Goal: Communication & Community: Ask a question

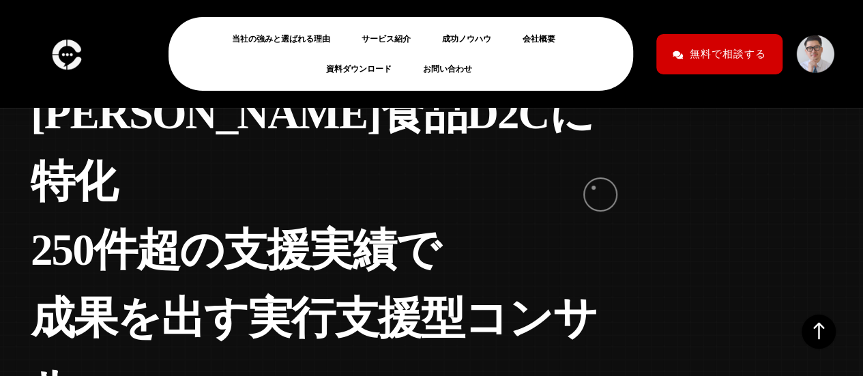
scroll to position [156, 0]
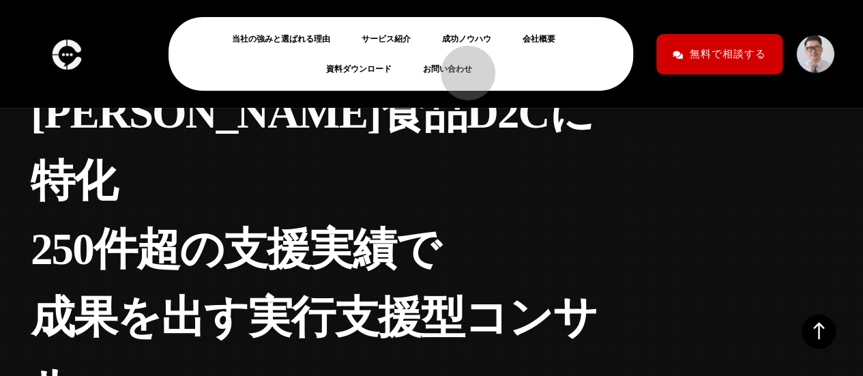
click at [461, 66] on link "お問い合わせ" at bounding box center [453, 69] width 60 height 16
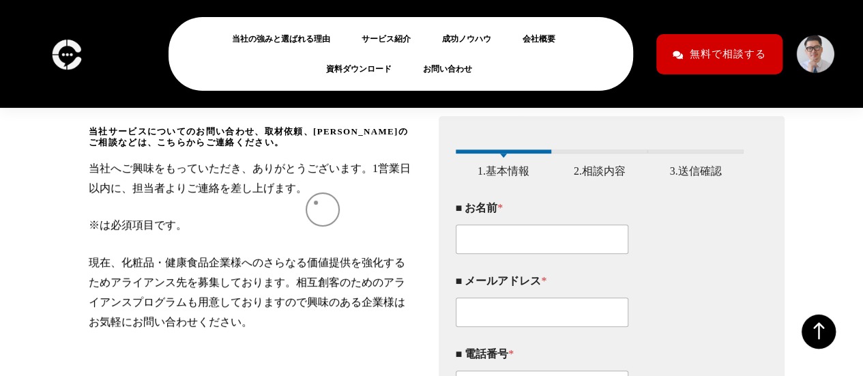
scroll to position [214, 0]
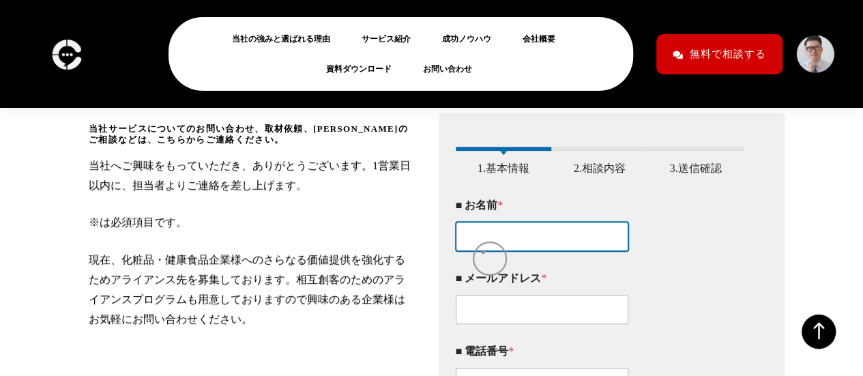
click at [483, 251] on input "■ お名前 *" at bounding box center [542, 236] width 173 height 29
type input "[PERSON_NAME][DEMOGRAPHIC_DATA][PERSON_NAME]"
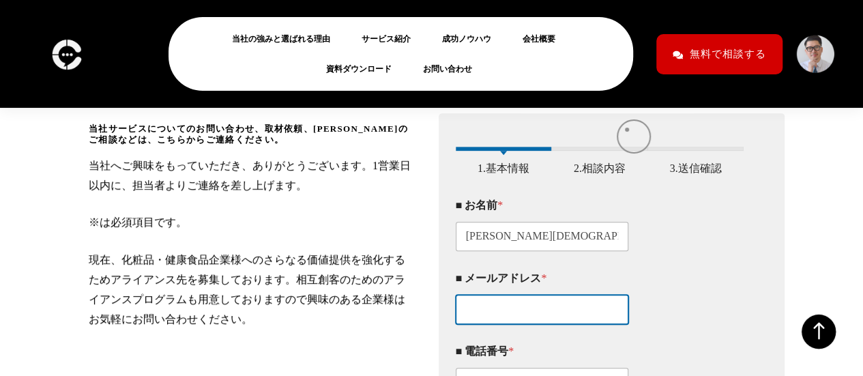
type input "[EMAIL_ADDRESS][DOMAIN_NAME]"
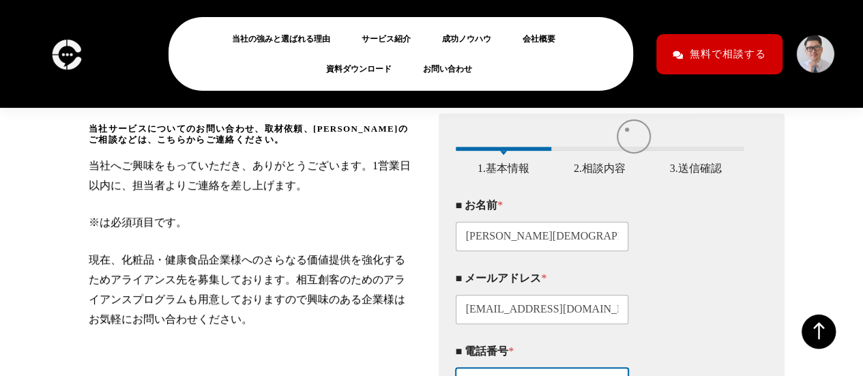
type input "08032422486"
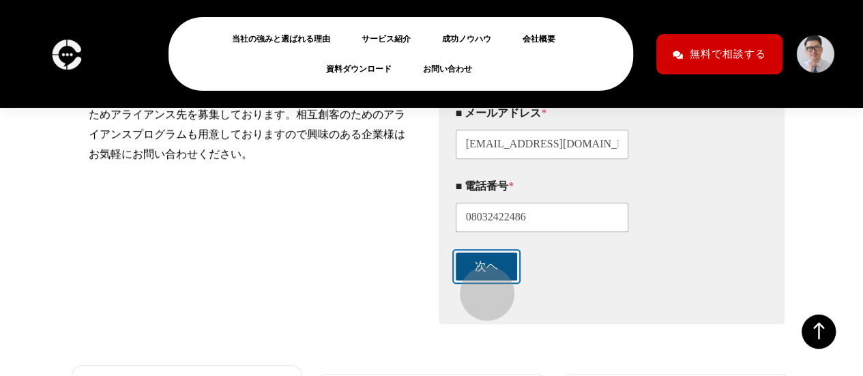
click at [480, 280] on button "次ヘ" at bounding box center [486, 266] width 61 height 28
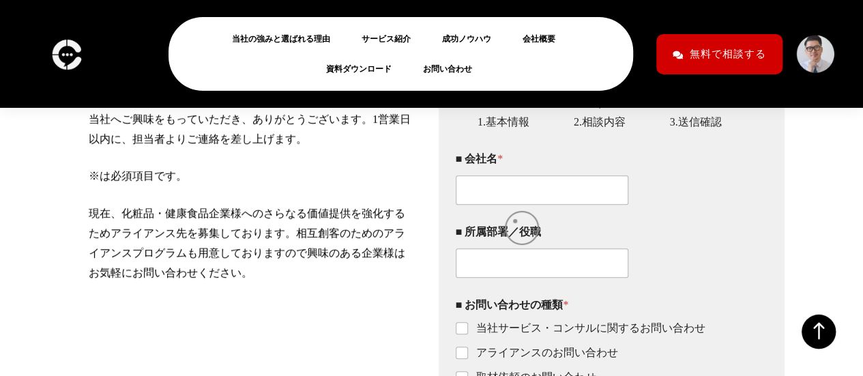
scroll to position [260, 0]
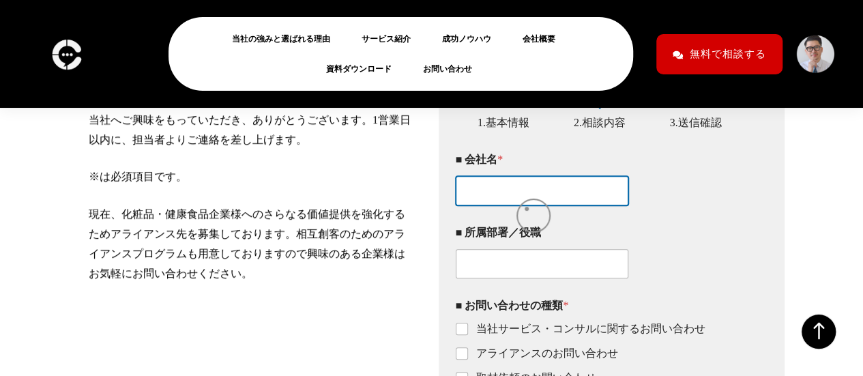
click at [527, 205] on input "■ 会社名 *" at bounding box center [542, 190] width 173 height 29
type input "バリューコマース株式会社"
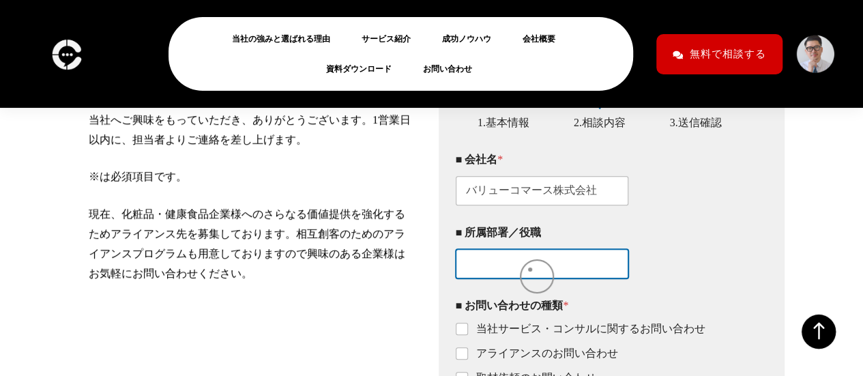
click at [529, 274] on input "■ 所属部署／役職" at bounding box center [542, 263] width 173 height 29
type input "あ"
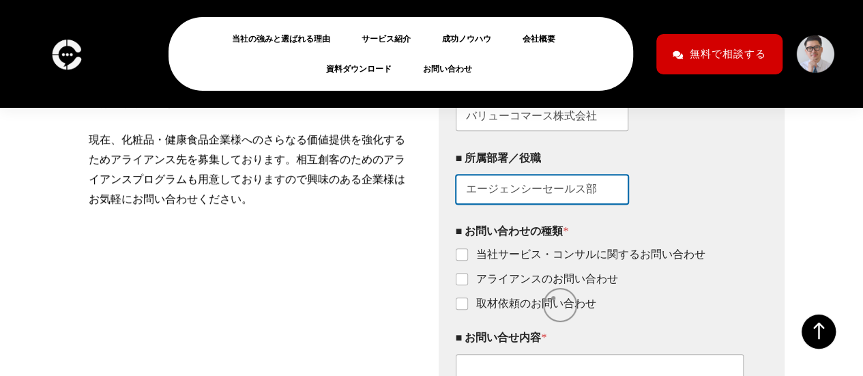
scroll to position [335, 0]
type input "エージェンシーセールス部"
click at [553, 286] on label "アライアンスのお問い合わせ" at bounding box center [543, 279] width 150 height 14
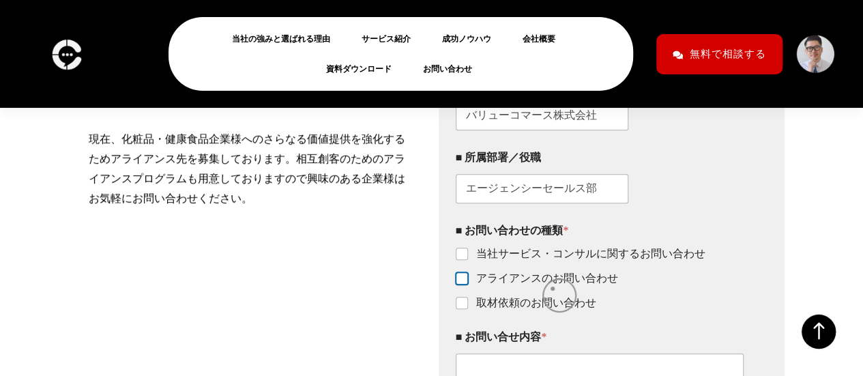
click at [468, 285] on input "アライアンスのお問い合わせ" at bounding box center [462, 279] width 11 height 11
checkbox input "true"
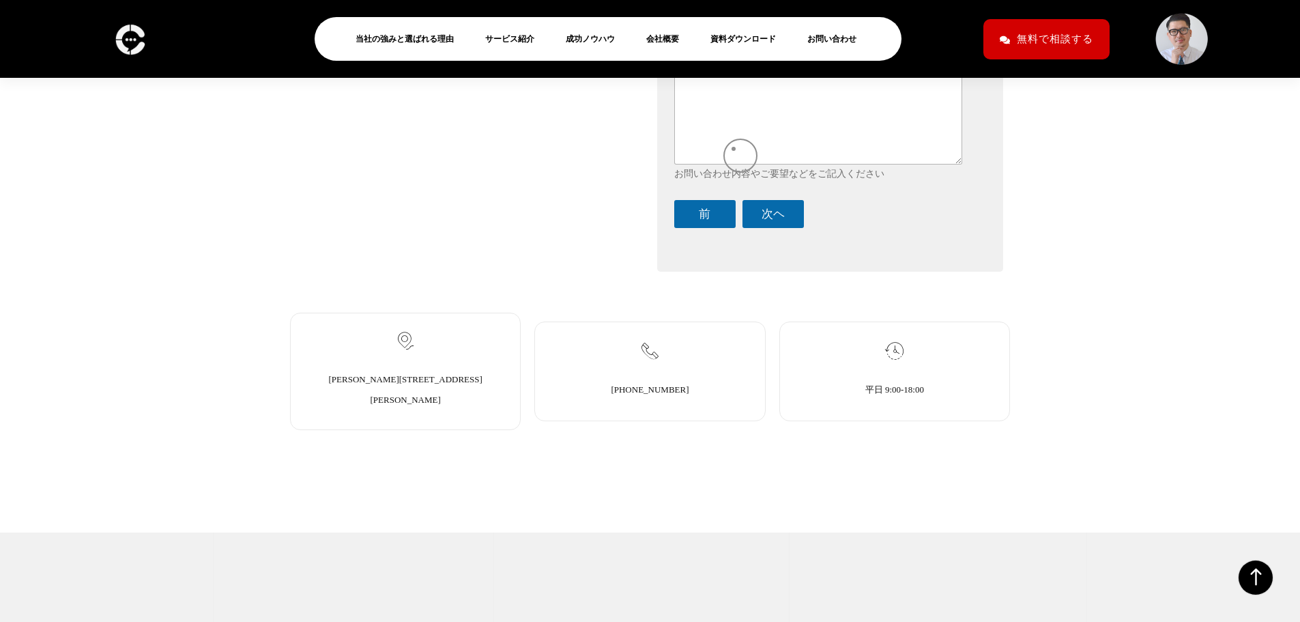
scroll to position [684, 0]
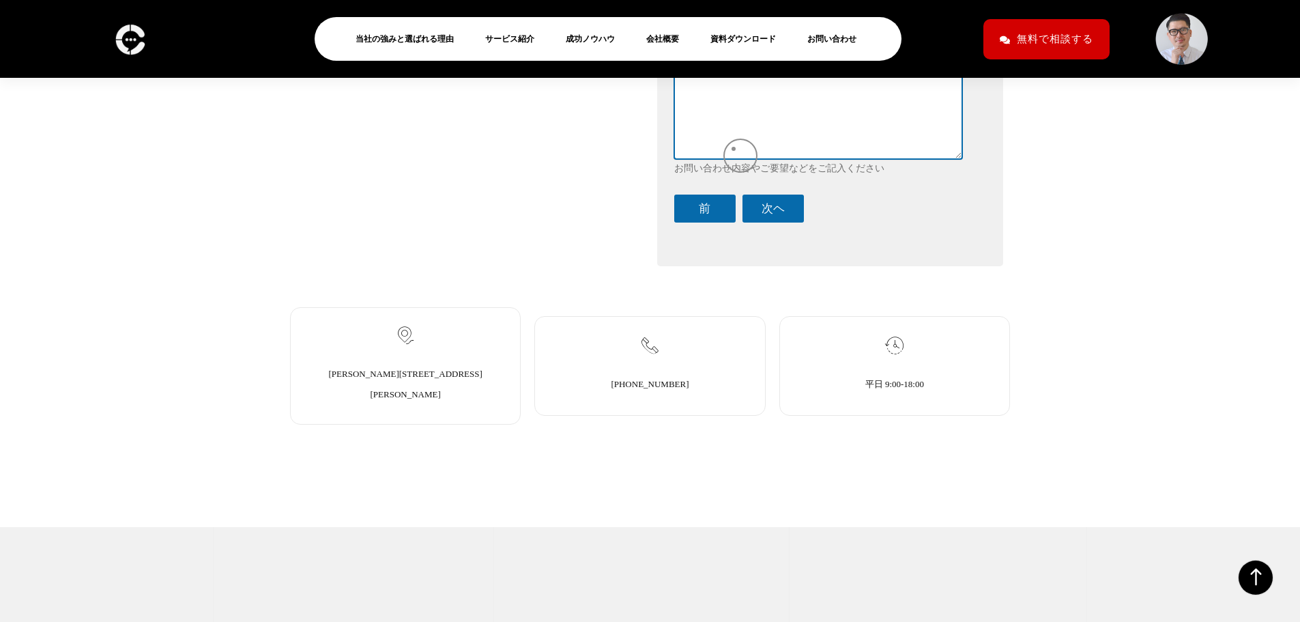
click at [734, 147] on textarea "■ お問い合せ内容 *" at bounding box center [818, 83] width 289 height 149
paste textarea "loremipsumdolorsitametcons adipiscingelitseddoe？ temporin、utlaboreetdoloRemagnA…"
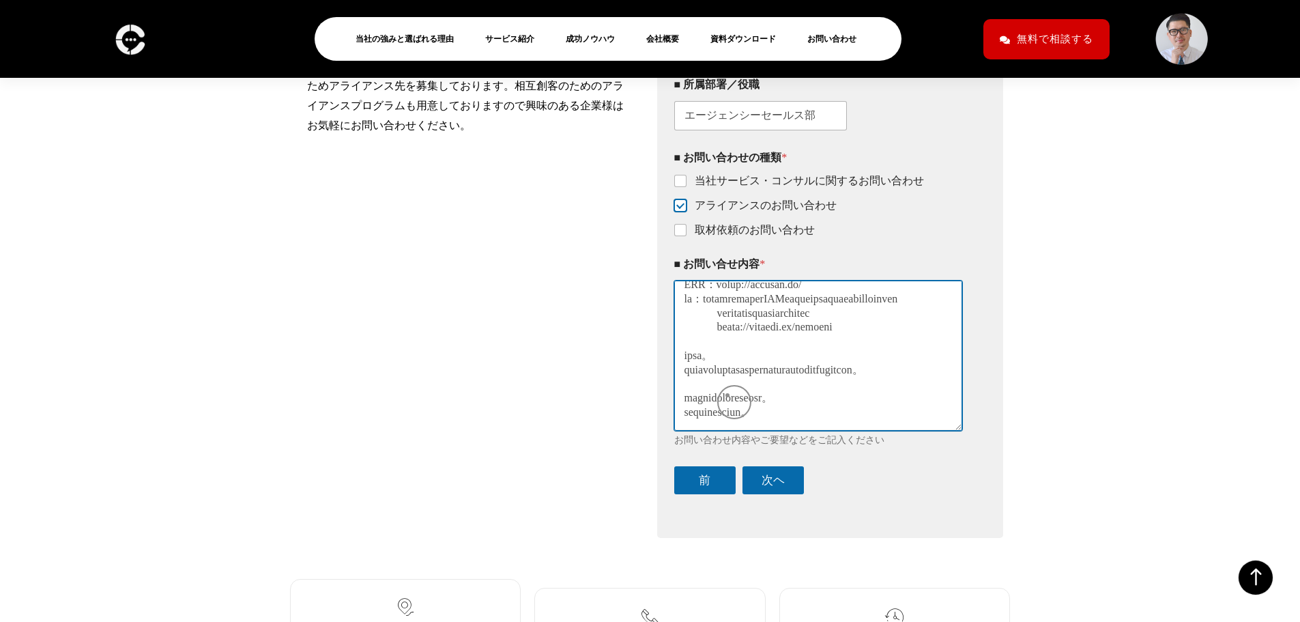
click at [729, 375] on textarea "■ お問い合せ内容 *" at bounding box center [818, 354] width 289 height 149
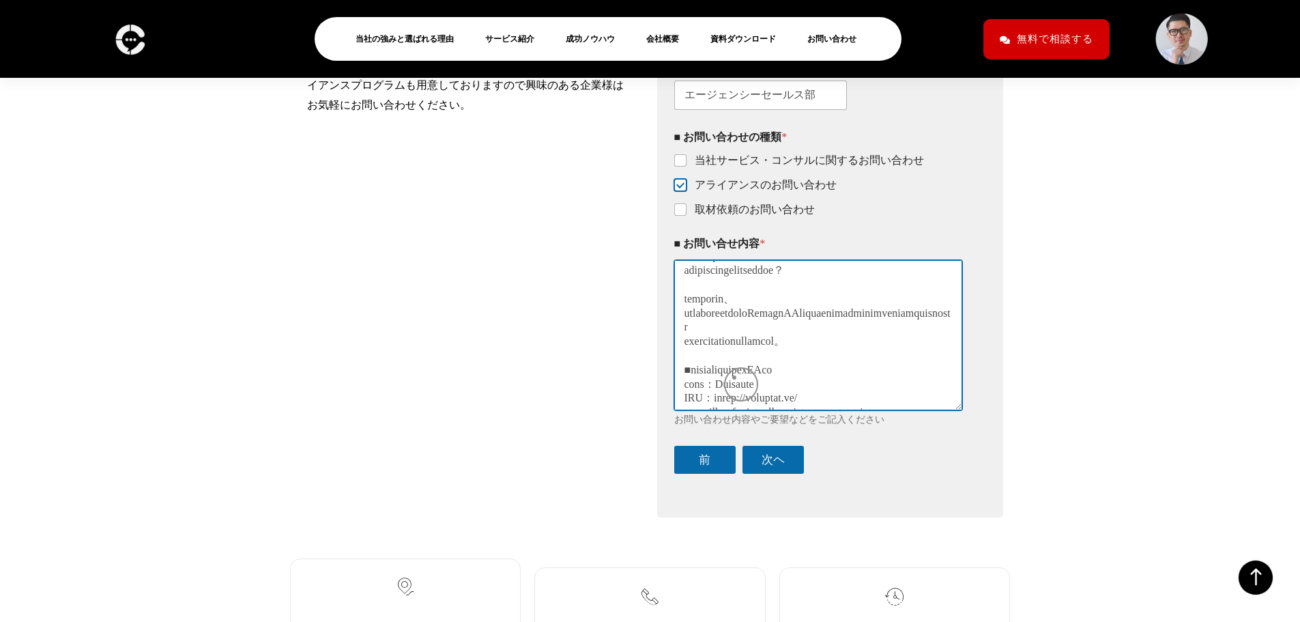
scroll to position [0, 0]
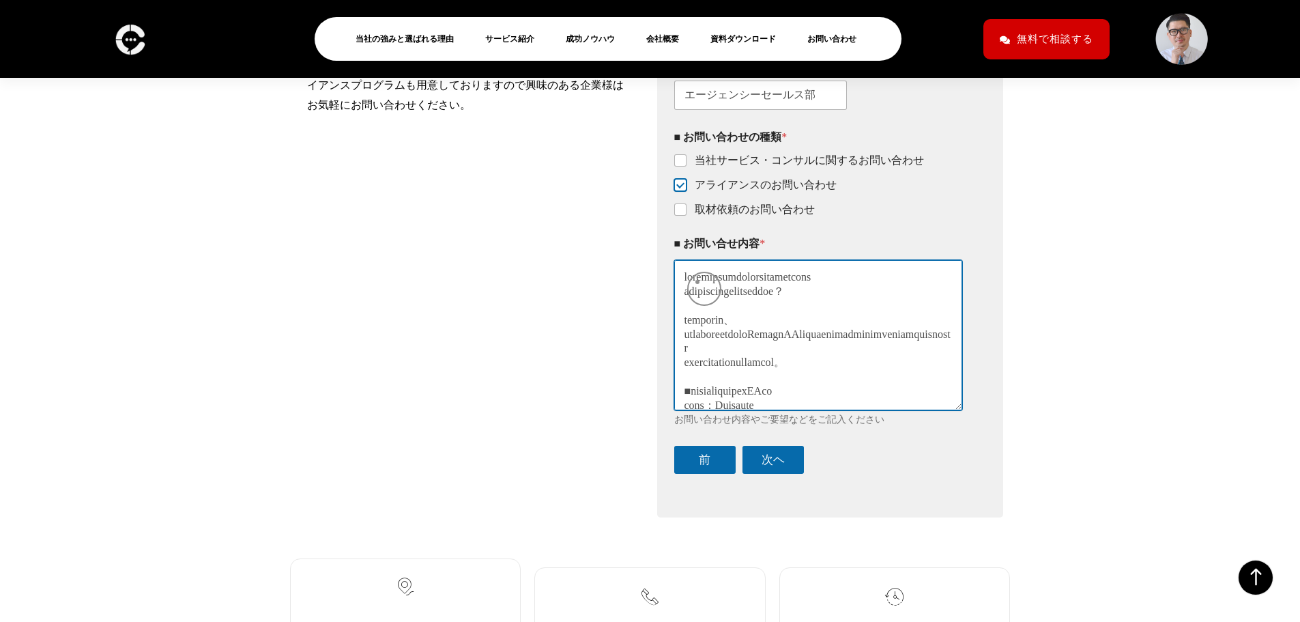
click at [697, 282] on textarea "■ お問い合せ内容 *" at bounding box center [818, 334] width 289 height 149
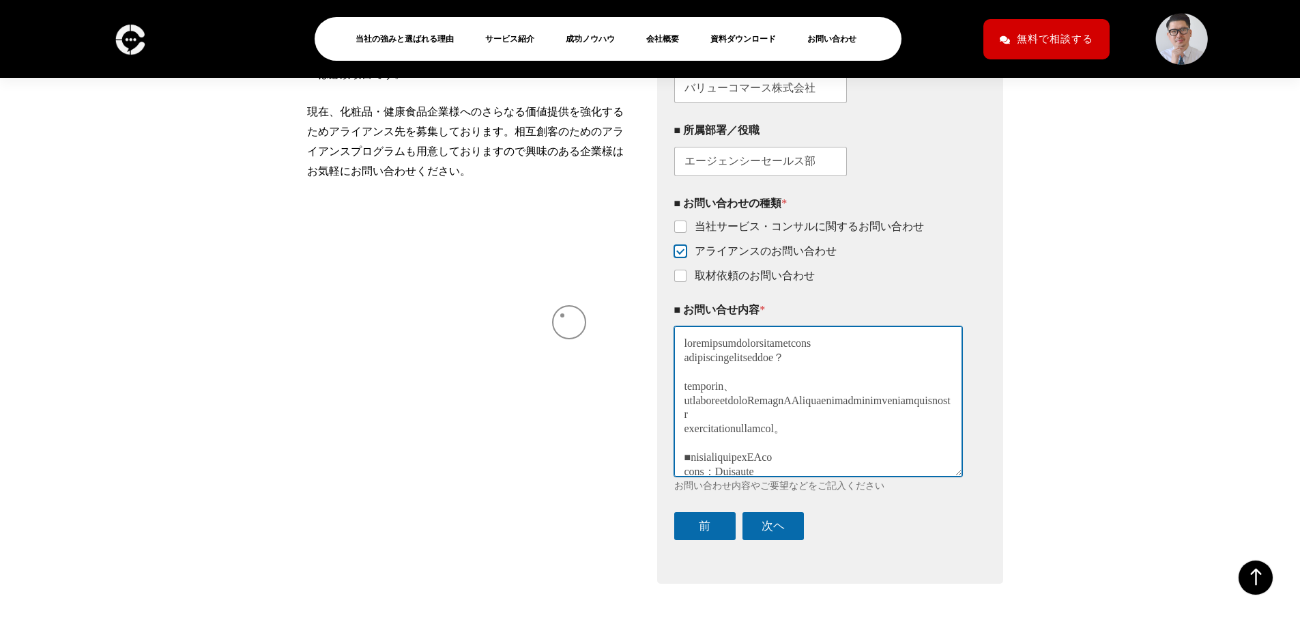
scroll to position [365, 0]
paste textarea "クリームチームマーケティング合同会社"
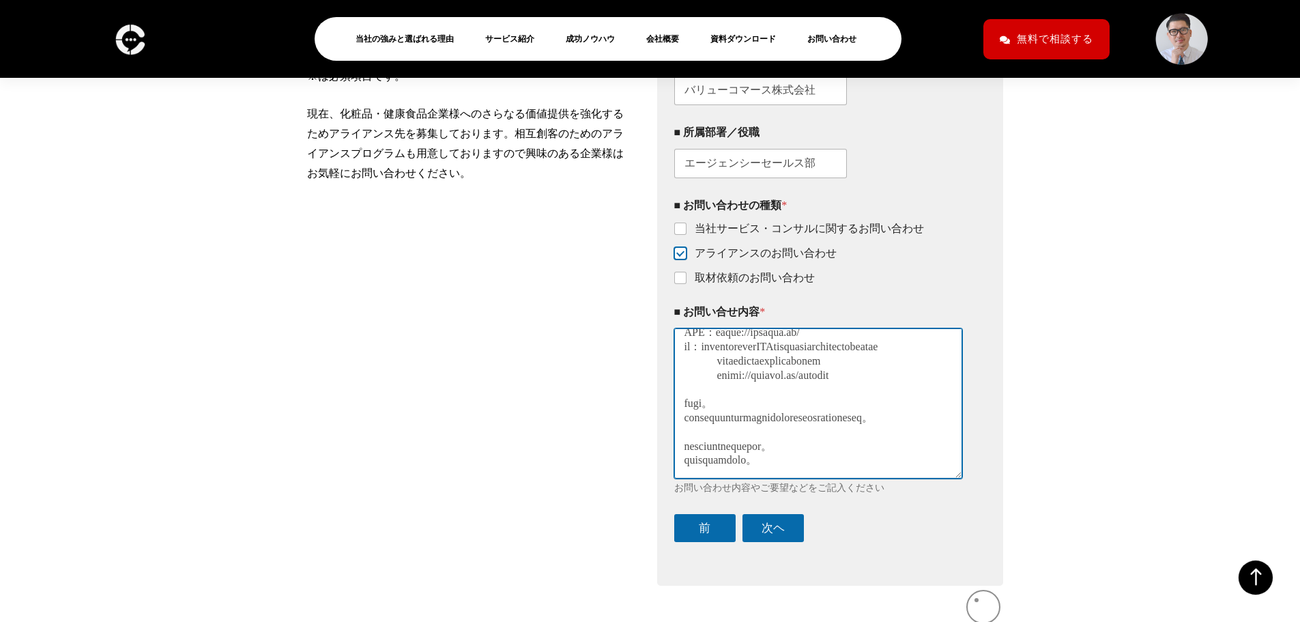
drag, startPoint x: 688, startPoint y: 384, endPoint x: 977, endPoint y: 600, distance: 360.3
click at [862, 375] on div "当社サービスについてのお問い合わせ、取材依頼、[PERSON_NAME]のご相談などは、こちらからご連絡ください。 当社へご興味をもっていただき、ありがとうご…" at bounding box center [650, 276] width 720 height 632
paste textarea "loremipsumDO・sitametconse】/adipiscinge seddoeiusmodt。 i、utlaboreetdo magna。 ali…"
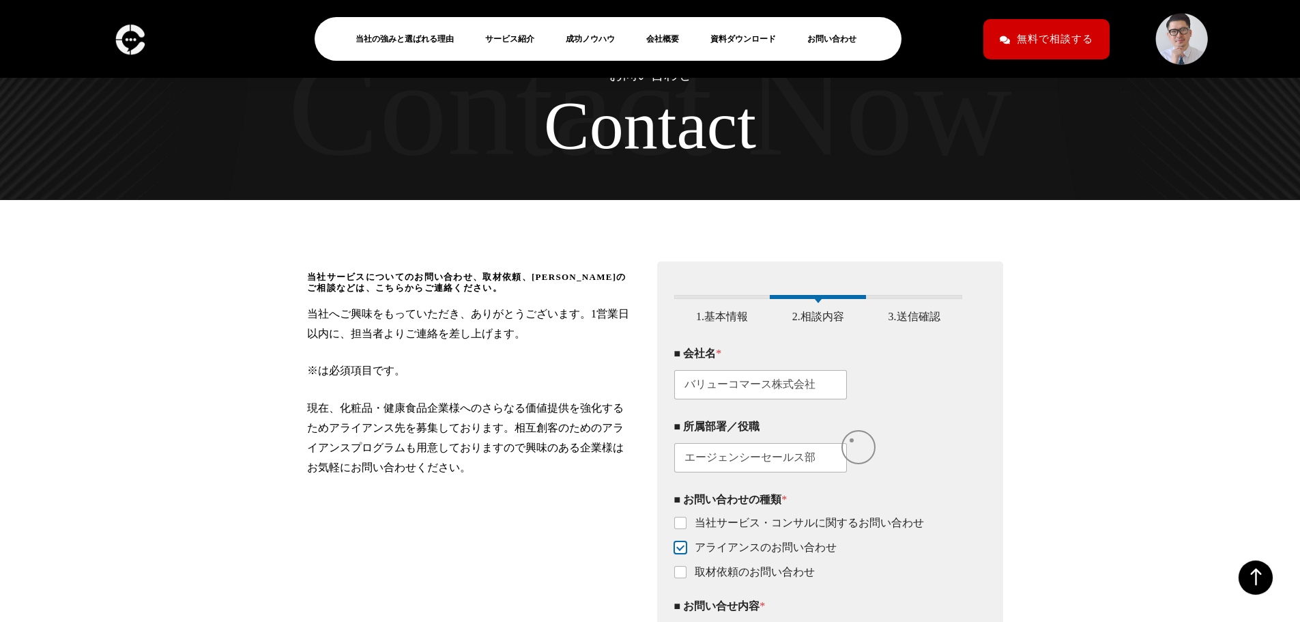
scroll to position [0, 0]
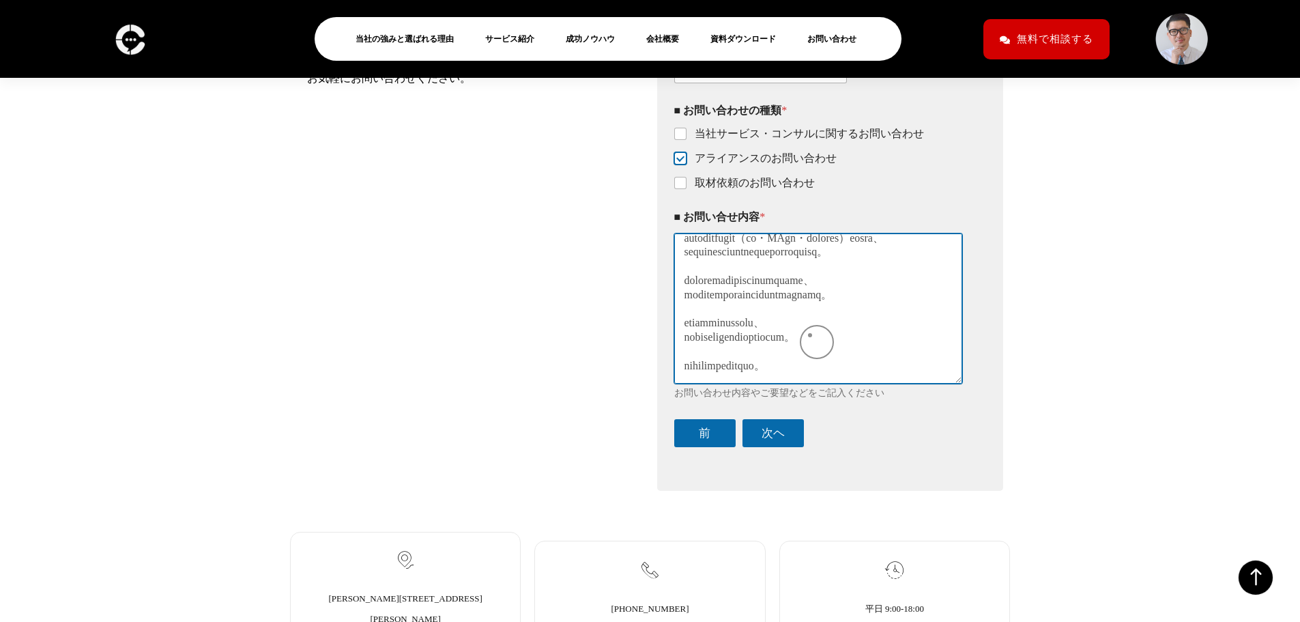
click at [810, 335] on textarea "■ お問い合せ内容 *" at bounding box center [818, 307] width 289 height 149
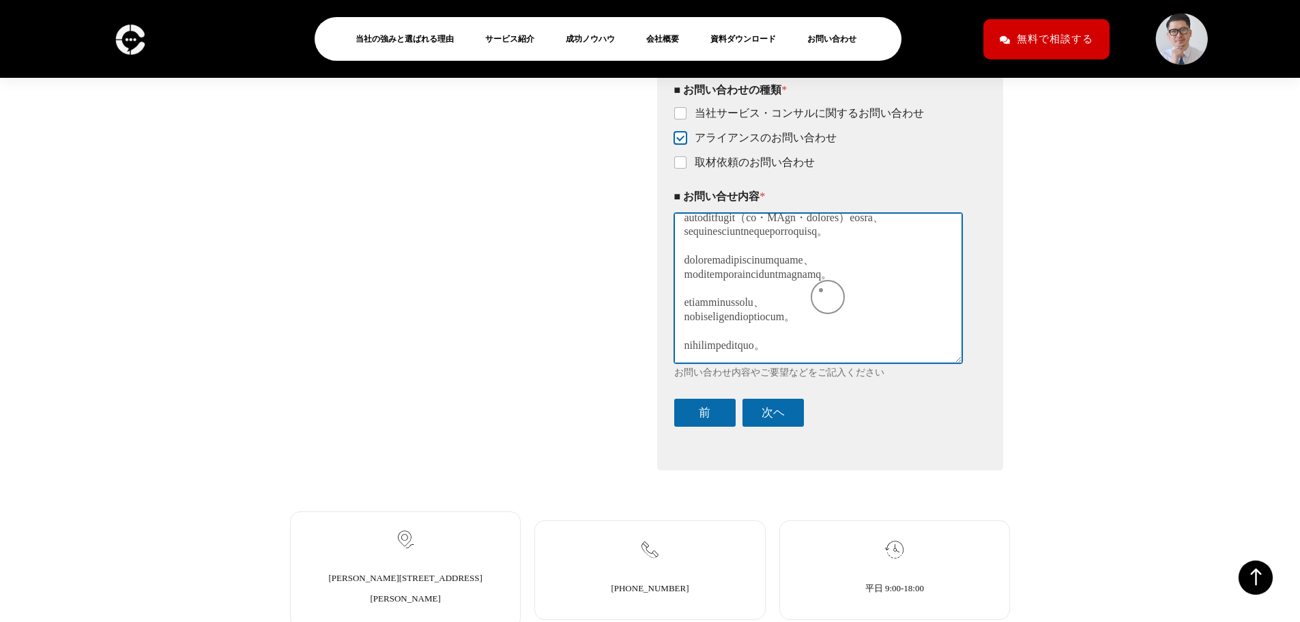
scroll to position [488, 0]
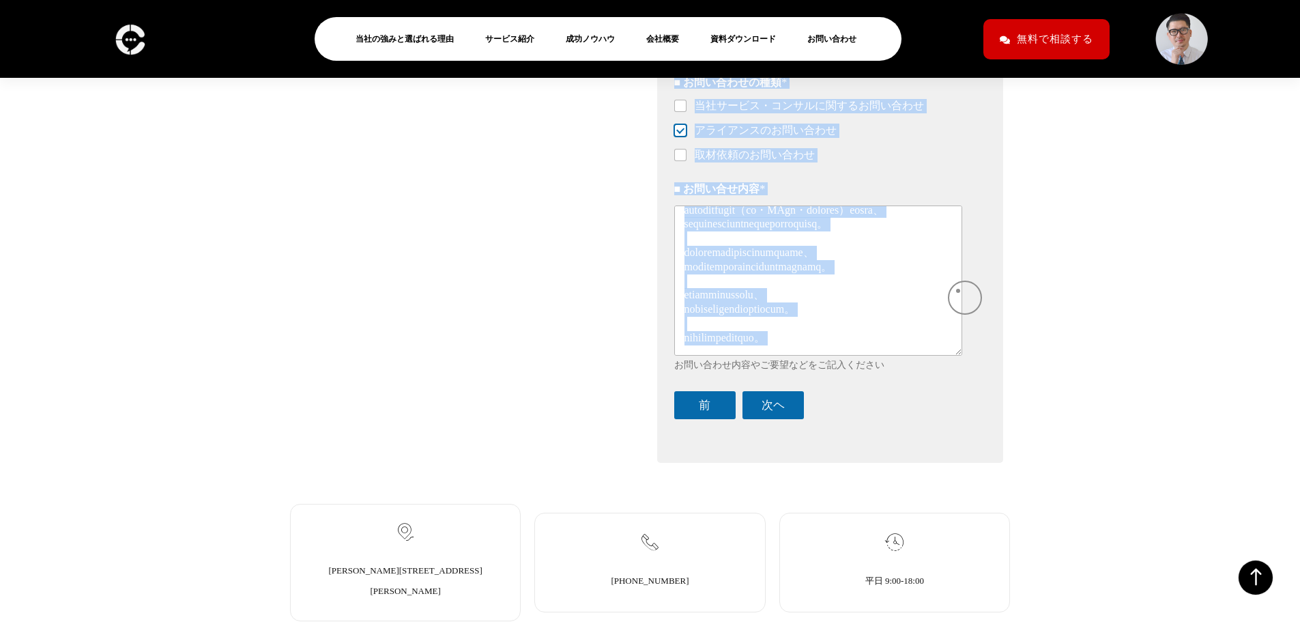
drag, startPoint x: 965, startPoint y: 336, endPoint x: 945, endPoint y: 302, distance: 39.4
click at [862, 289] on div "このフォームに入力するには、ブラウザーで JavaScript を有効にしてください。 1 1.基本情報 2 2.相談内容 3 3.送信確認 ■ お名前 * …" at bounding box center [830, 153] width 347 height 618
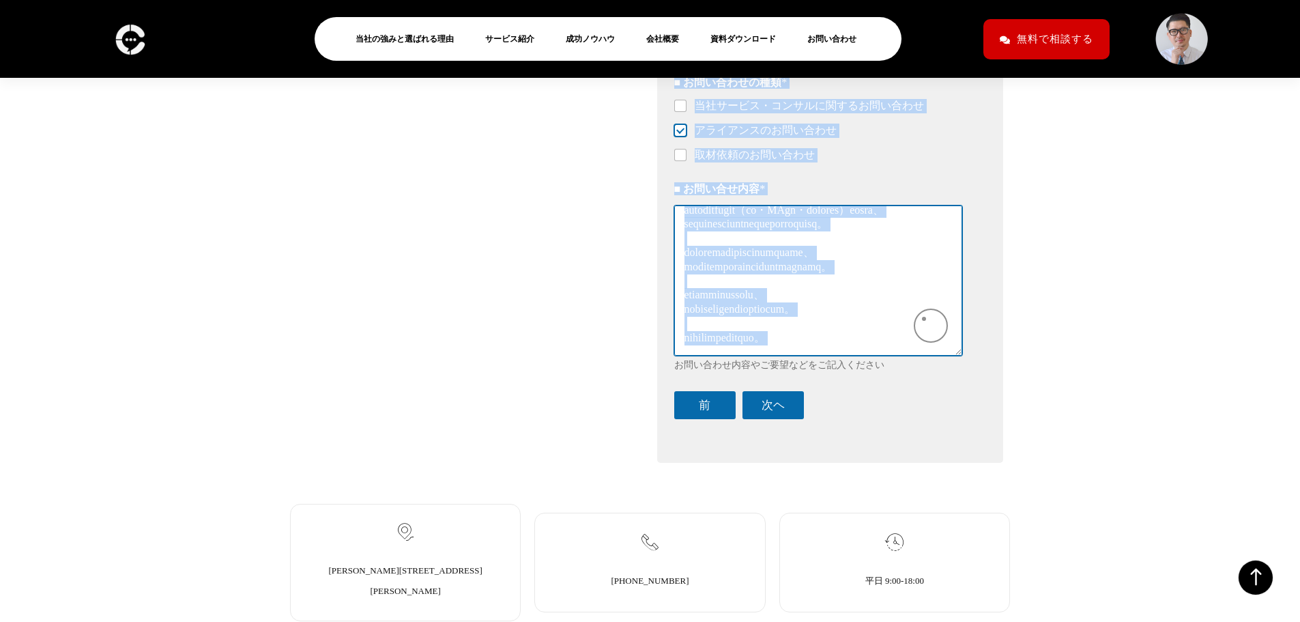
click at [862, 319] on textarea "■ お問い合せ内容 *" at bounding box center [818, 279] width 289 height 149
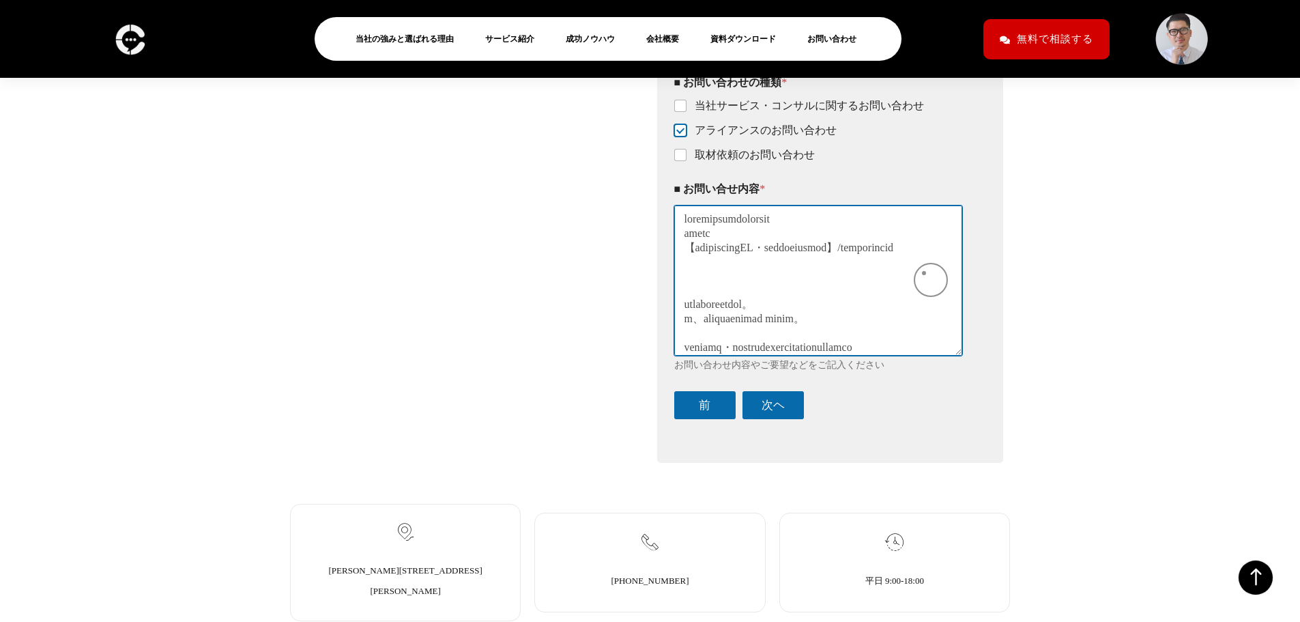
scroll to position [0, 0]
click at [862, 311] on textarea "■ お問い合せ内容 *" at bounding box center [818, 279] width 289 height 149
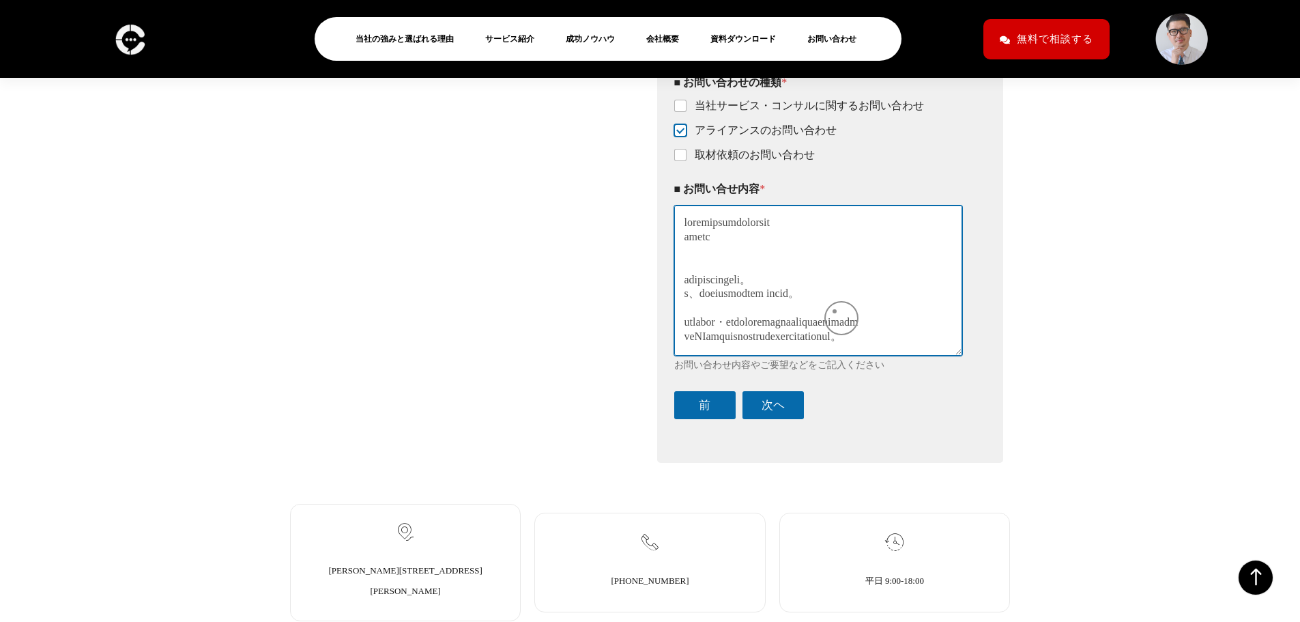
paste textarea "【秋冬シーズンに向けたPR・サンプリング施策のご提案】/バリューコマース[PERSON_NAME]寺"
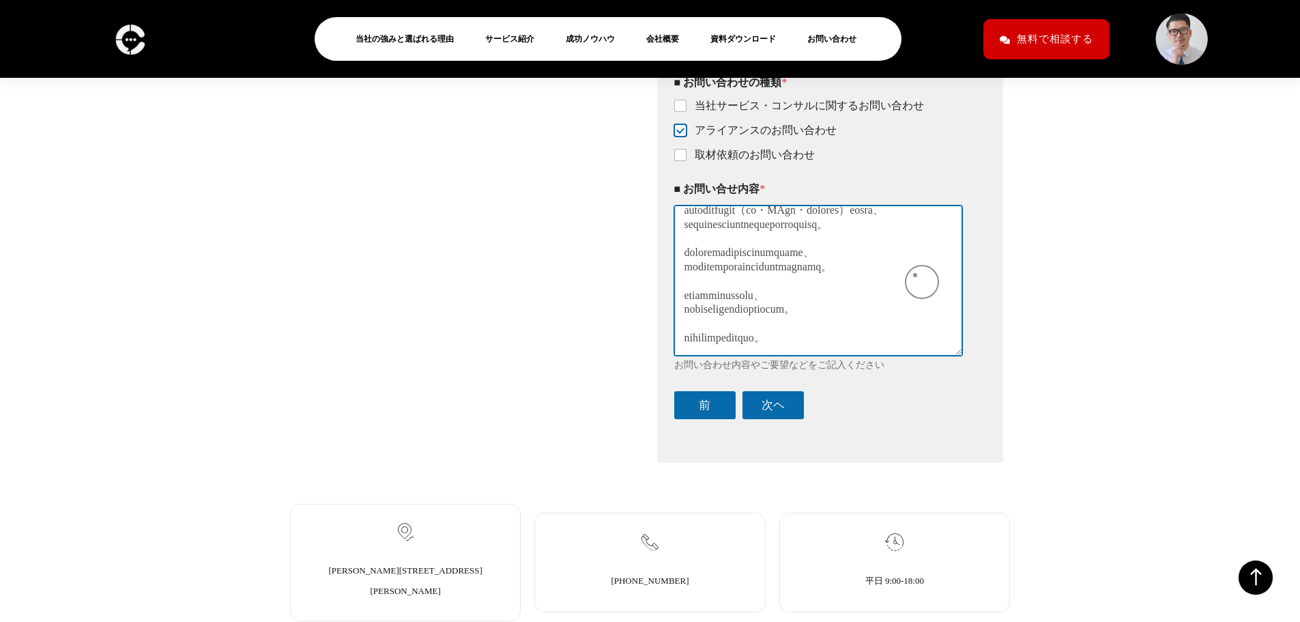
scroll to position [581, 0]
type textarea "【loremipsumDO・sitametconse】/adipiscinge seddoeiusmodtempor incid utlaboreetdol。…"
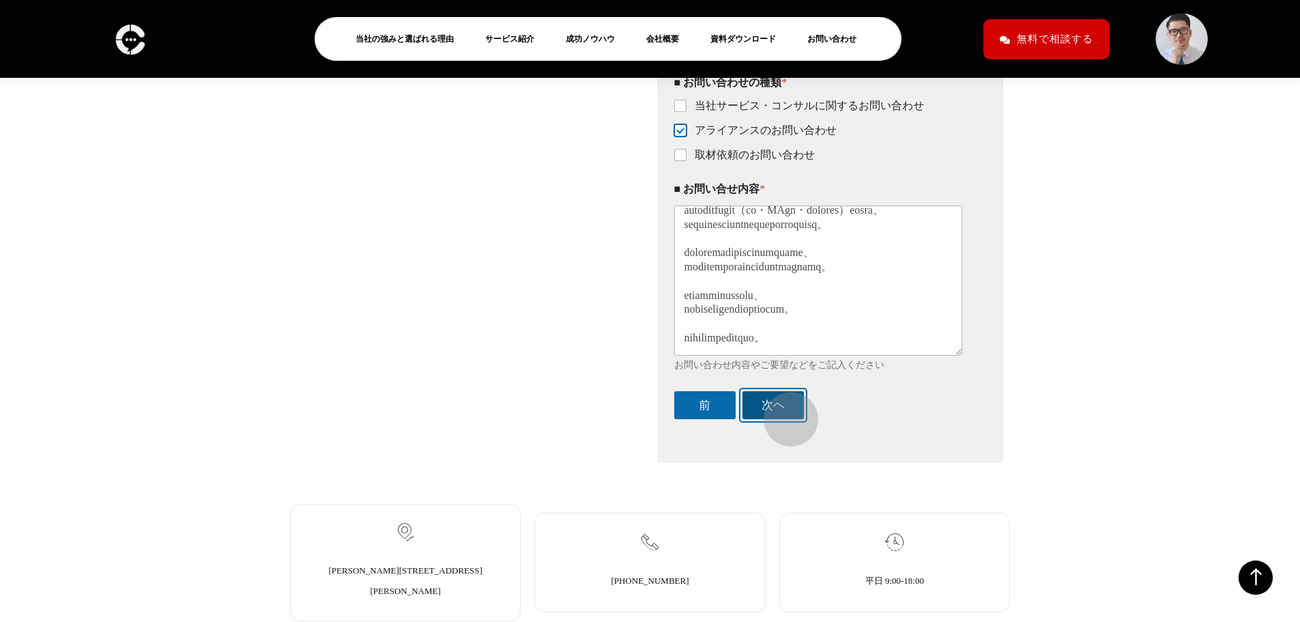
click at [777, 375] on button "次ヘ" at bounding box center [772, 405] width 61 height 28
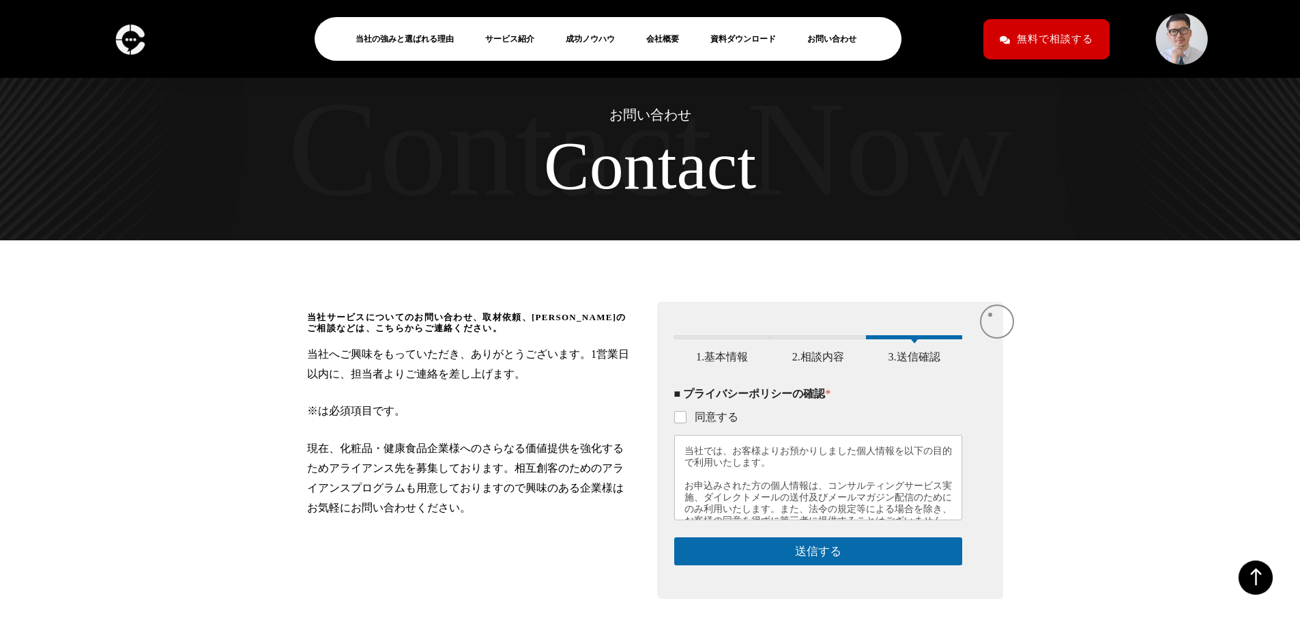
scroll to position [0, 0]
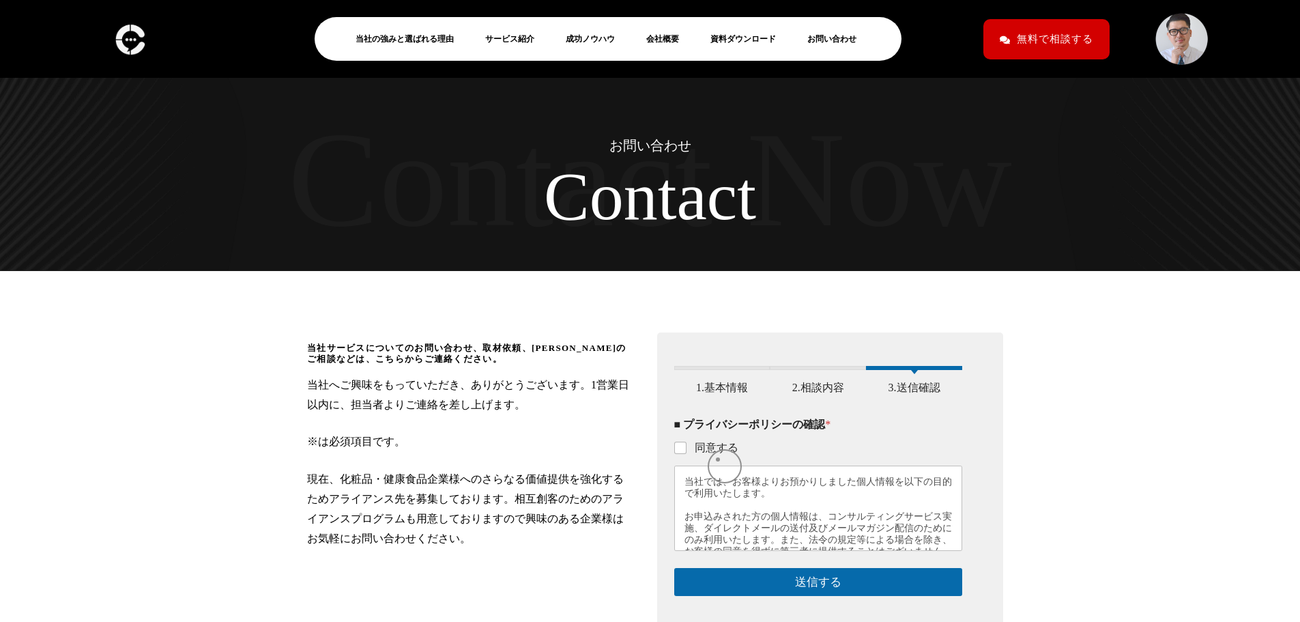
click at [718, 375] on label "同意する" at bounding box center [712, 448] width 52 height 14
click at [686, 375] on input "同意する" at bounding box center [681, 448] width 11 height 11
checkbox input "true"
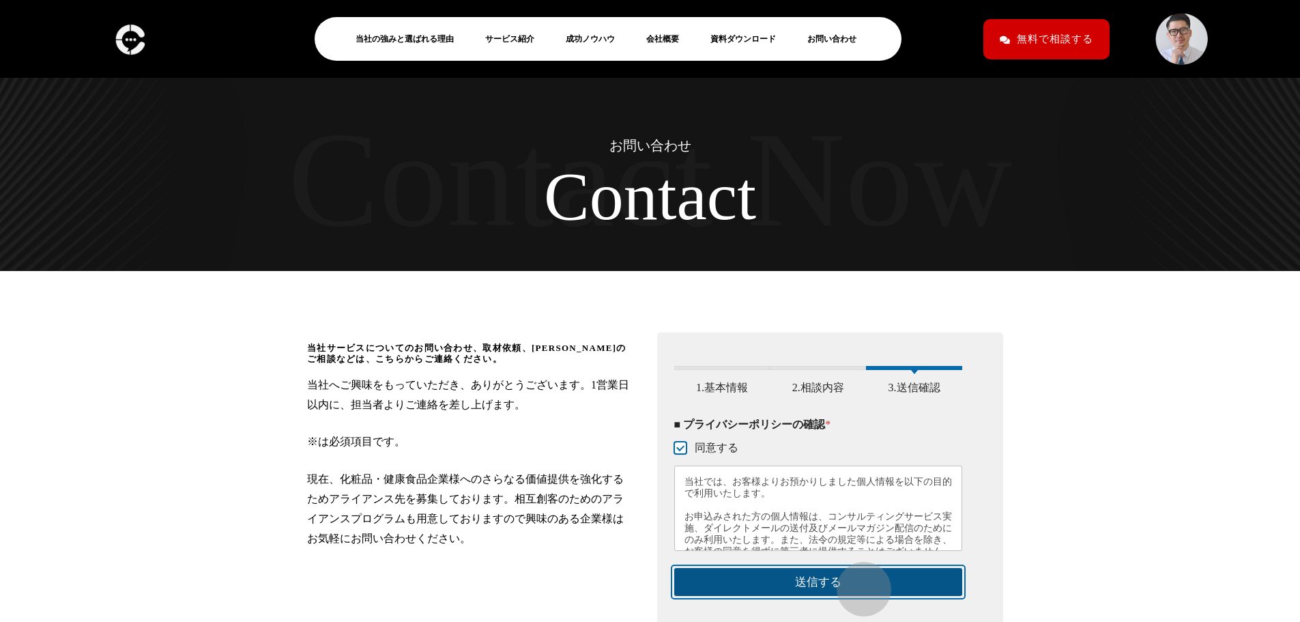
click at [857, 375] on button "送信する" at bounding box center [818, 582] width 289 height 28
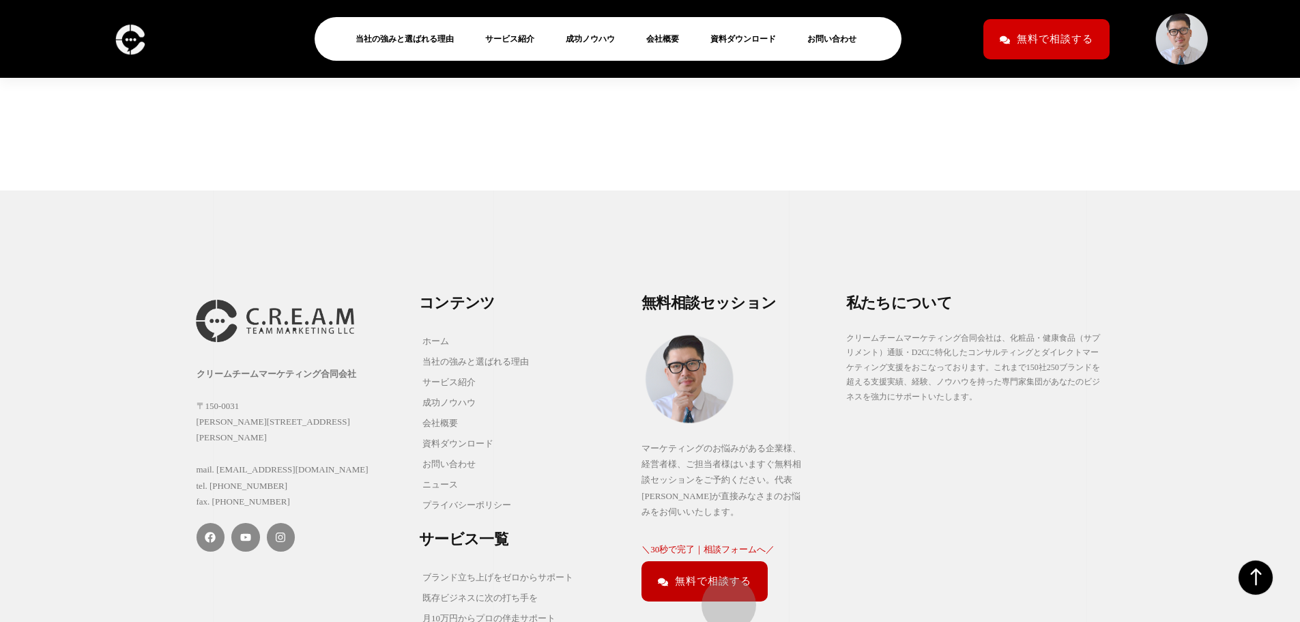
scroll to position [542, 0]
